Goal: Transaction & Acquisition: Subscribe to service/newsletter

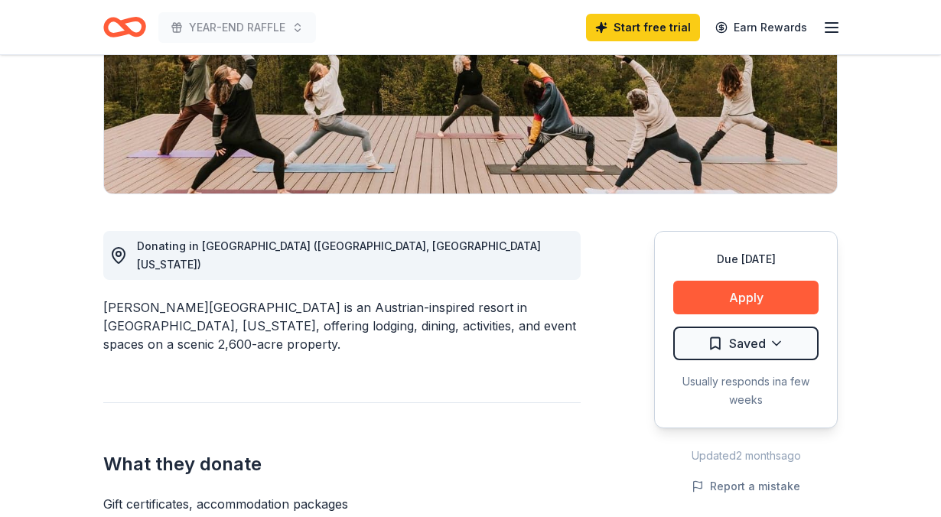
scroll to position [275, 0]
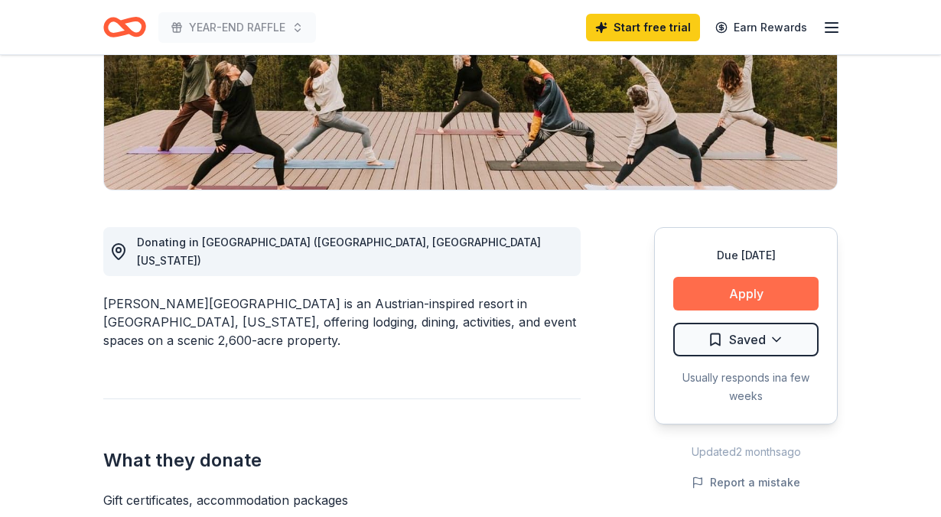
click at [754, 292] on button "Apply" at bounding box center [745, 294] width 145 height 34
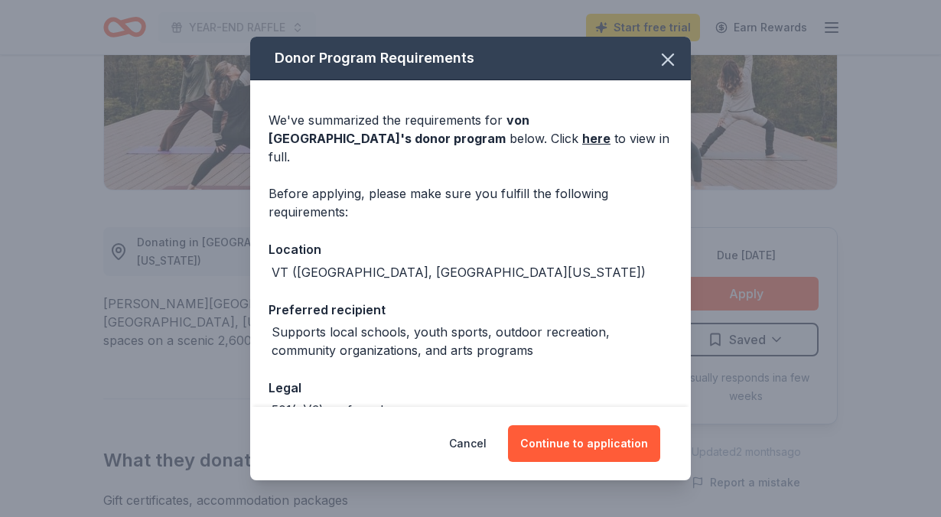
scroll to position [76, 0]
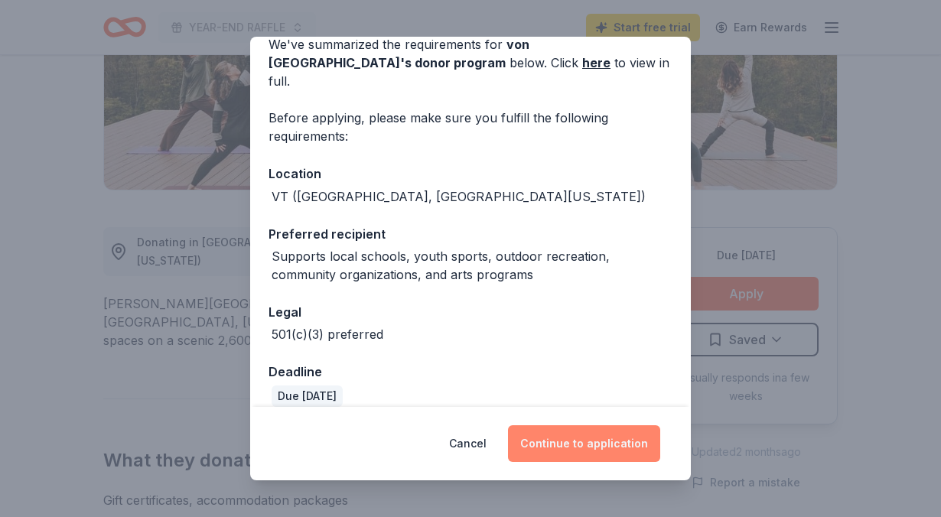
click at [569, 445] on button "Continue to application" at bounding box center [584, 444] width 152 height 37
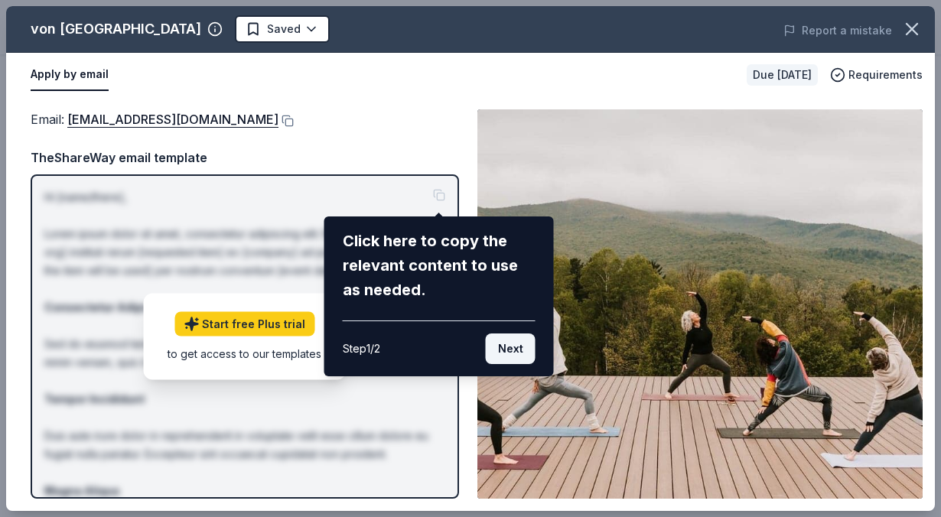
click at [515, 347] on button "Next" at bounding box center [511, 349] width 50 height 31
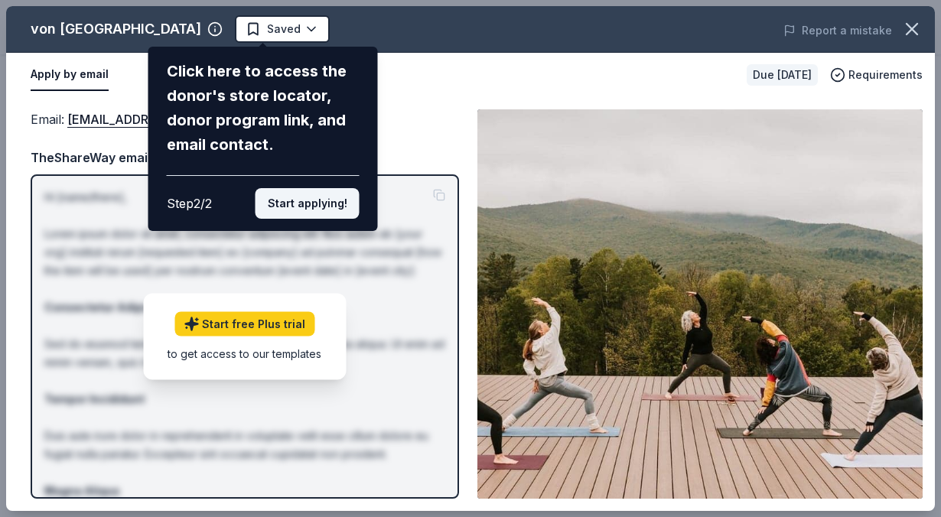
click at [314, 207] on button "Start applying!" at bounding box center [308, 203] width 104 height 31
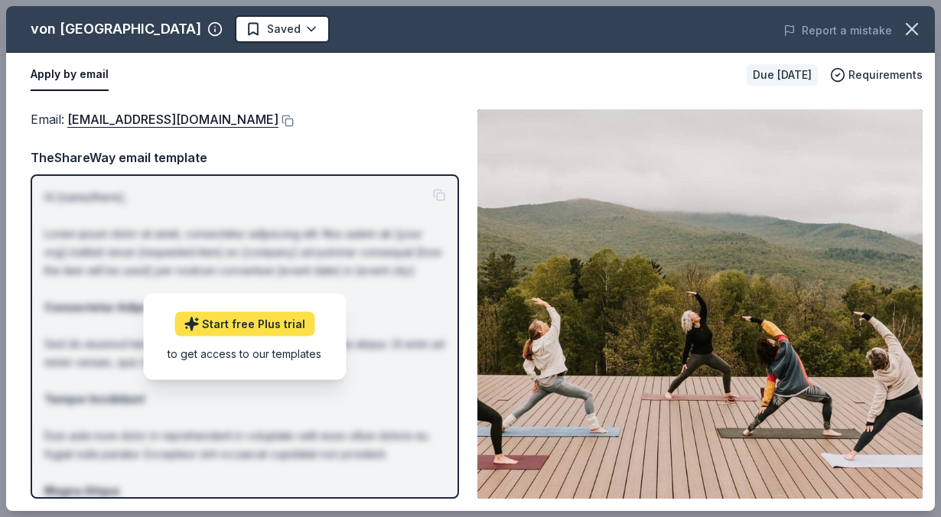
click at [236, 324] on link "Start free Plus trial" at bounding box center [244, 323] width 140 height 24
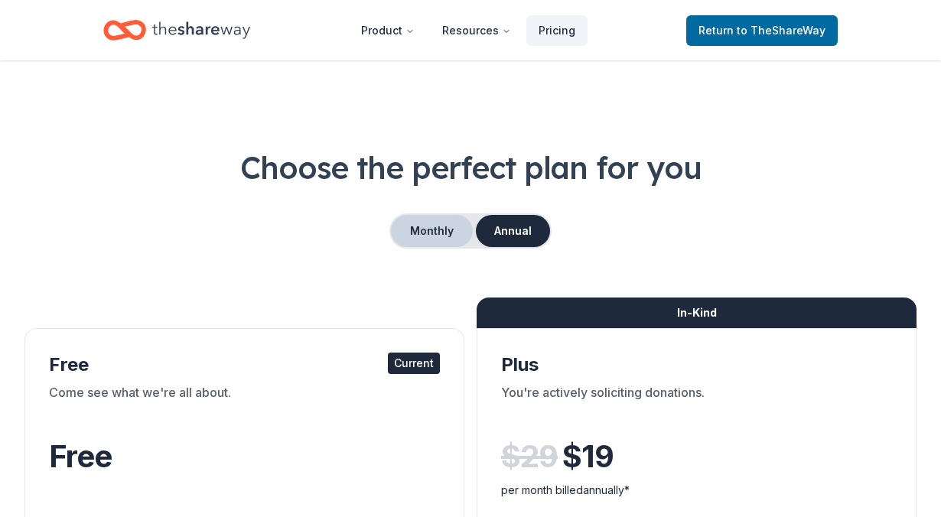
click at [429, 233] on button "Monthly" at bounding box center [432, 231] width 82 height 32
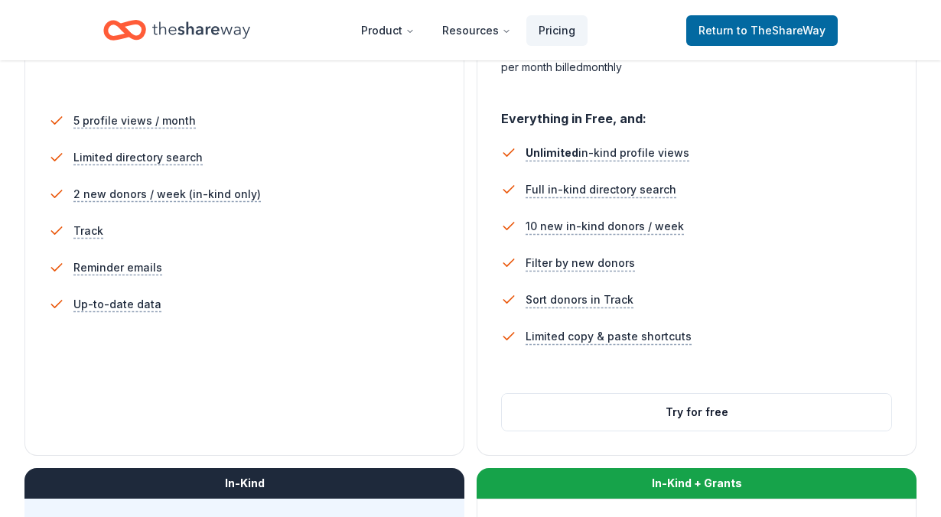
scroll to position [435, 0]
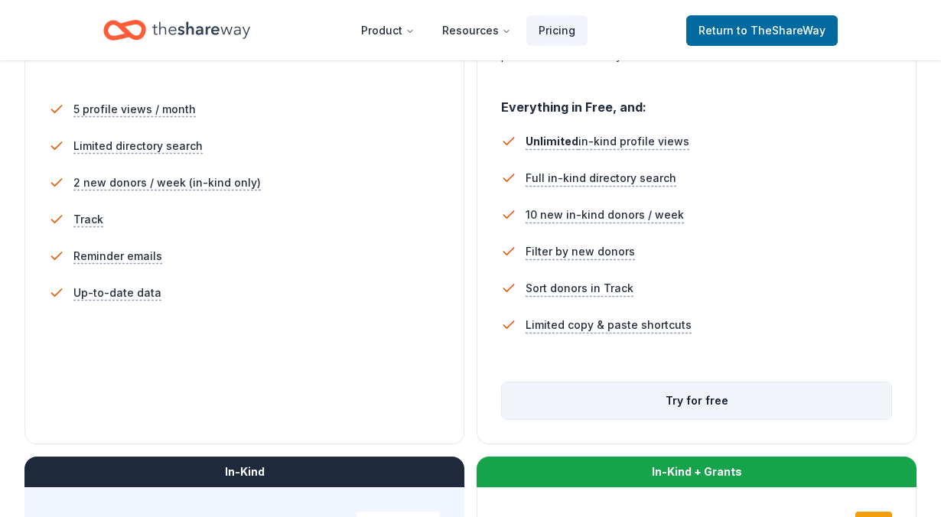
click at [708, 396] on button "Try for free" at bounding box center [697, 401] width 390 height 37
